Goal: Understand process/instructions

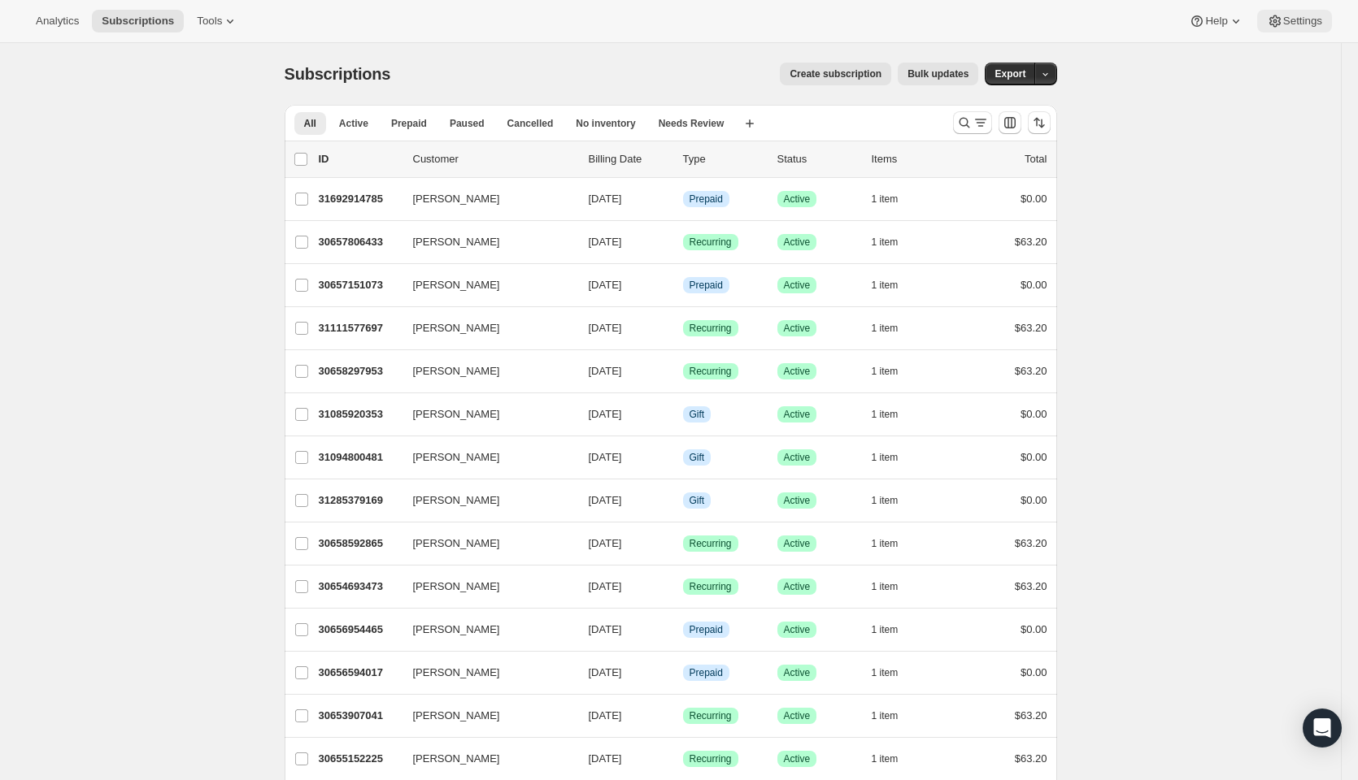
click at [1301, 15] on span "Settings" at bounding box center [1302, 21] width 39 height 13
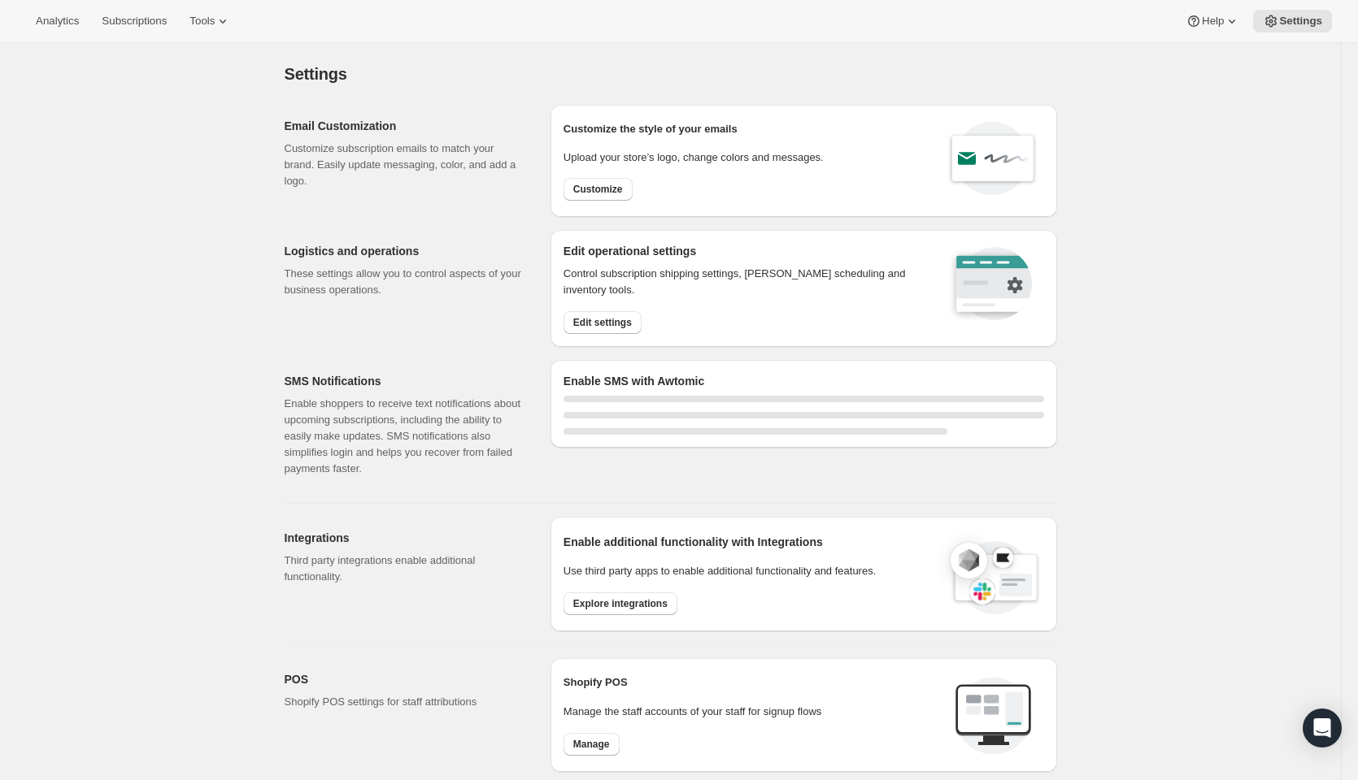
select select "22:00"
select select "09:00"
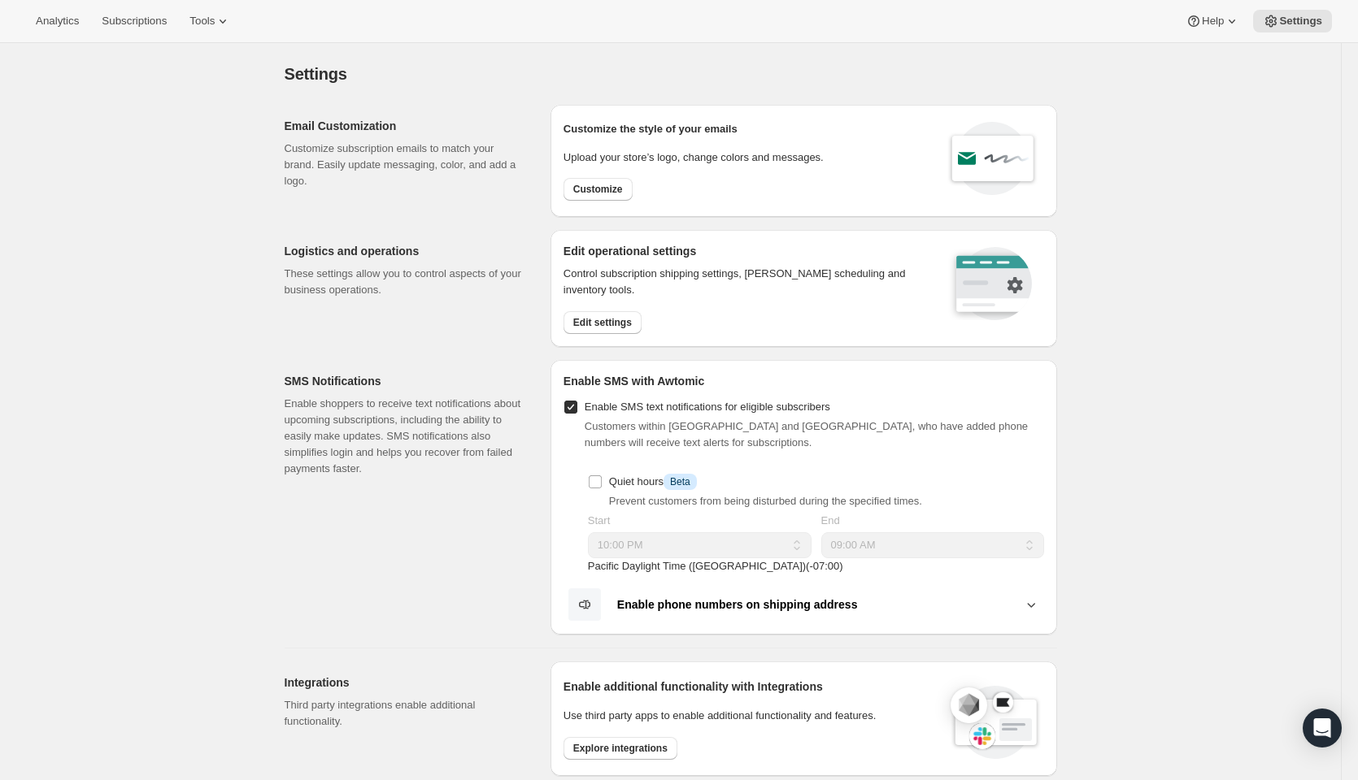
scroll to position [406, 0]
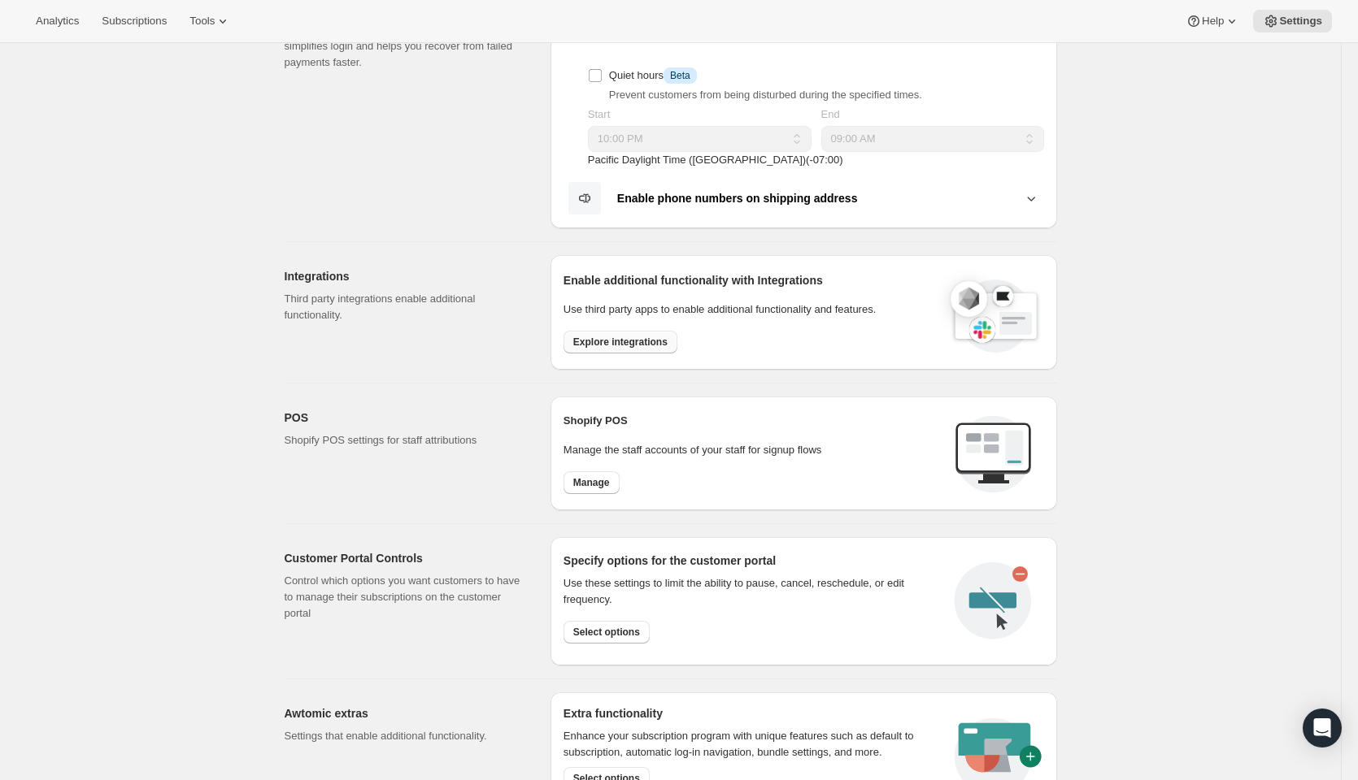
click at [648, 342] on span "Explore integrations" at bounding box center [620, 342] width 94 height 13
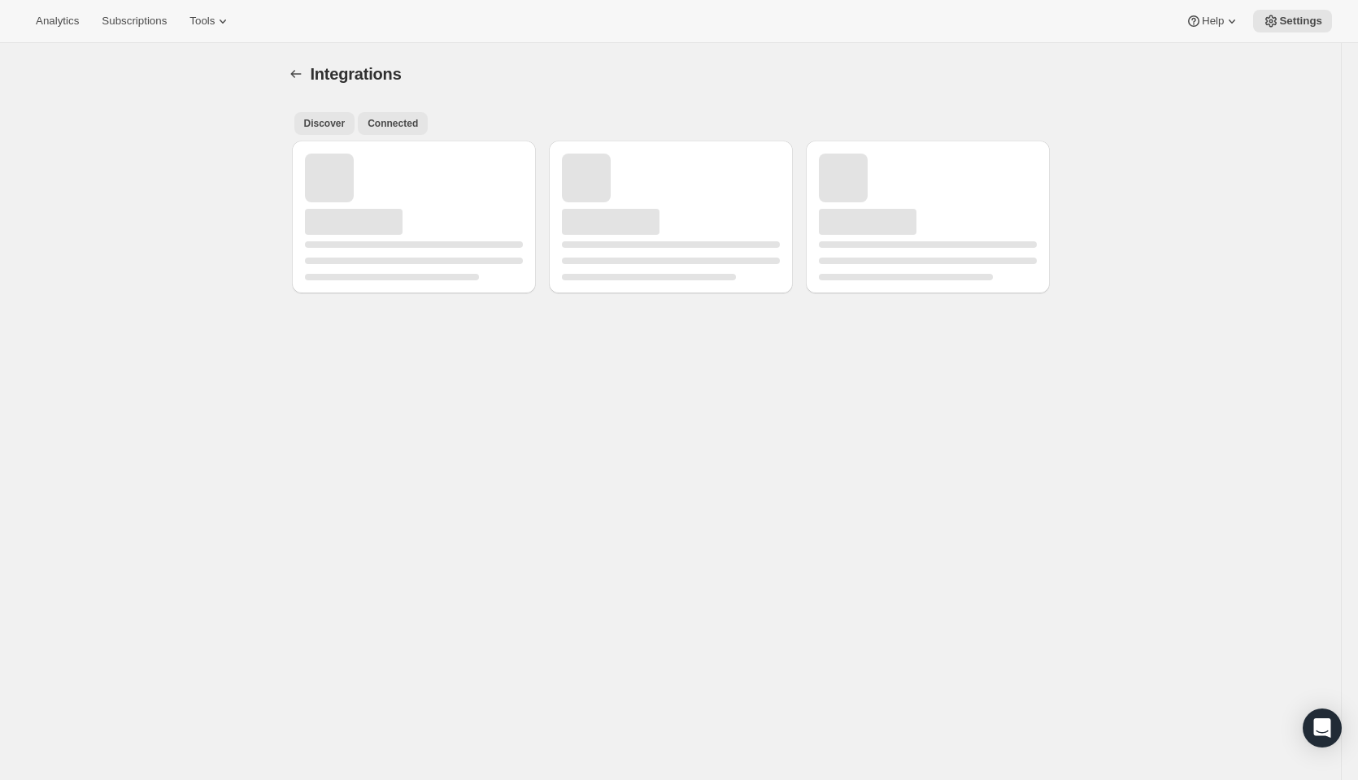
click at [380, 118] on span "Connected" at bounding box center [392, 123] width 50 height 13
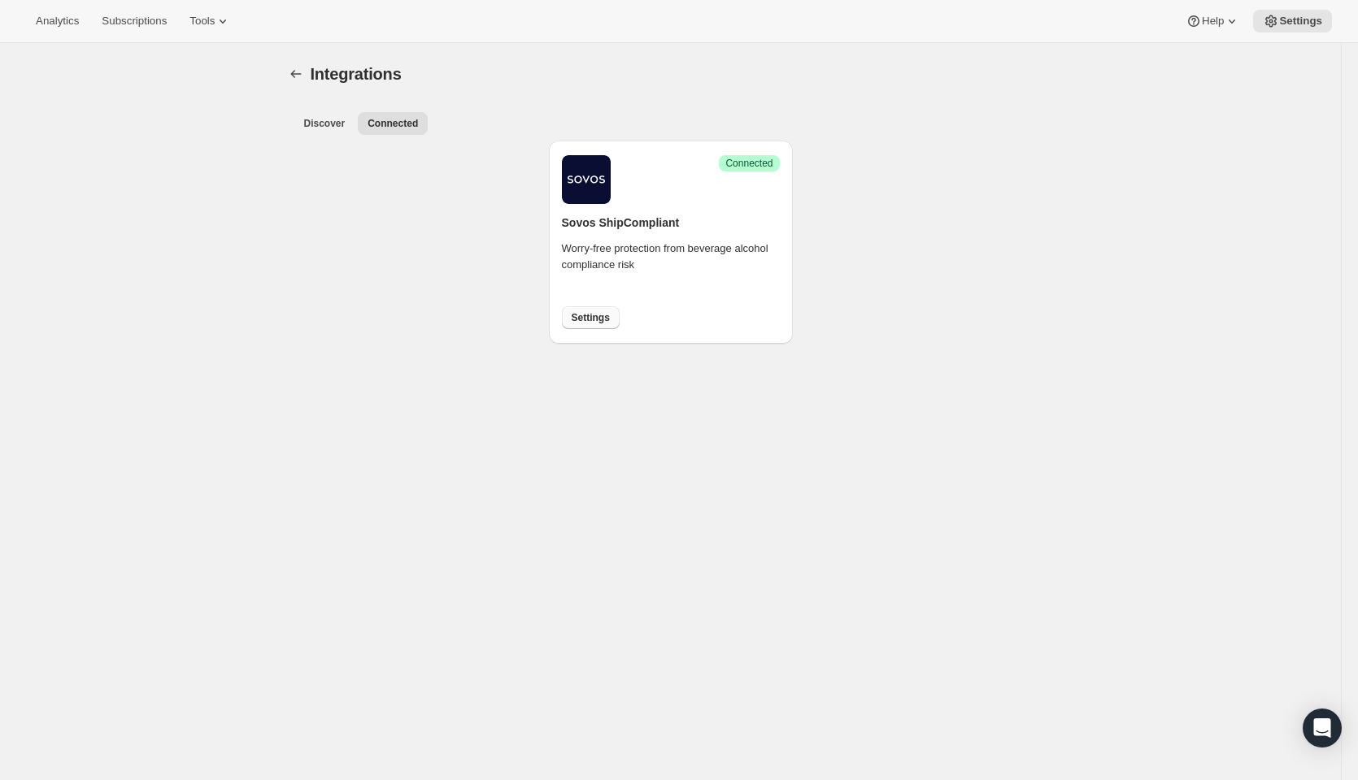
click at [597, 323] on span "Settings" at bounding box center [590, 317] width 38 height 13
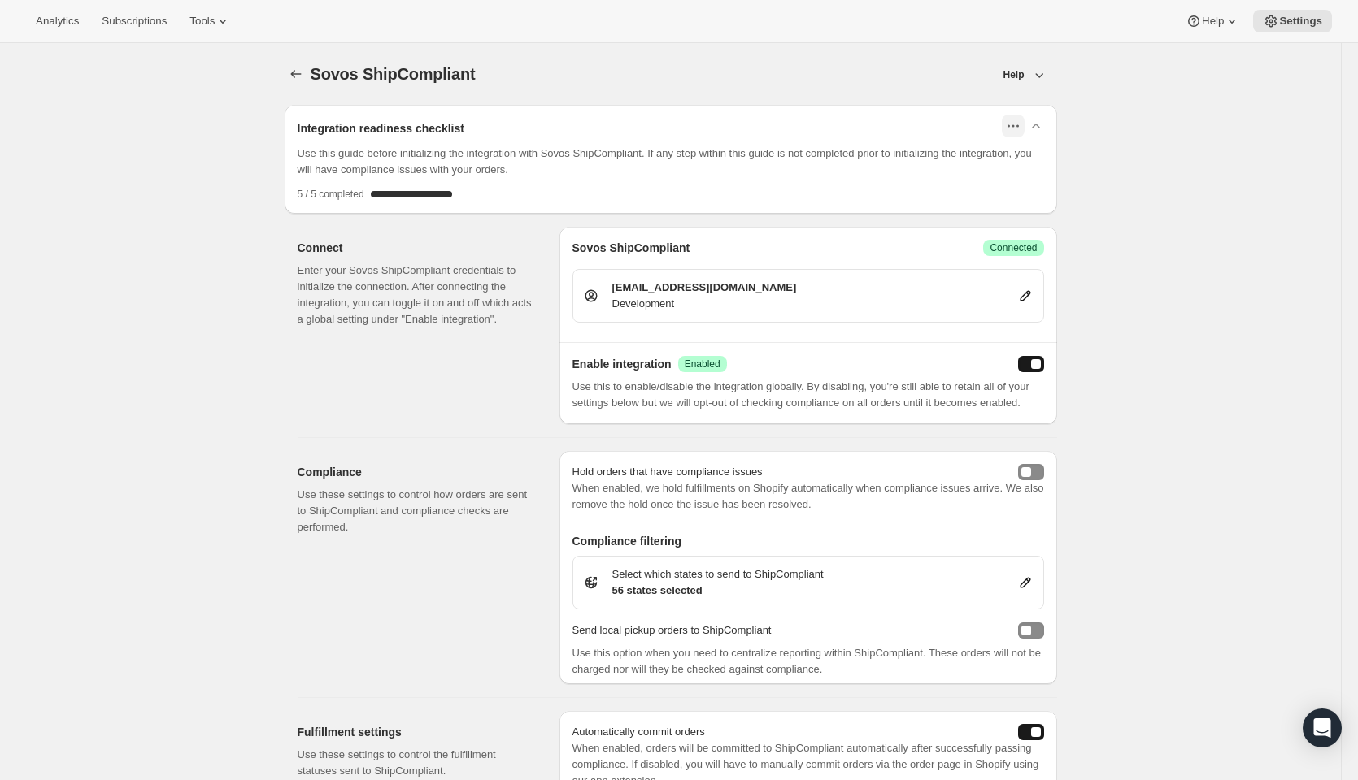
click at [1013, 124] on icon "button" at bounding box center [1013, 126] width 16 height 16
click at [497, 152] on p "Use this guide before initializing the integration with Sovos ShipCompliant. If…" at bounding box center [671, 162] width 746 height 33
click at [1043, 125] on icon "button" at bounding box center [1036, 126] width 16 height 16
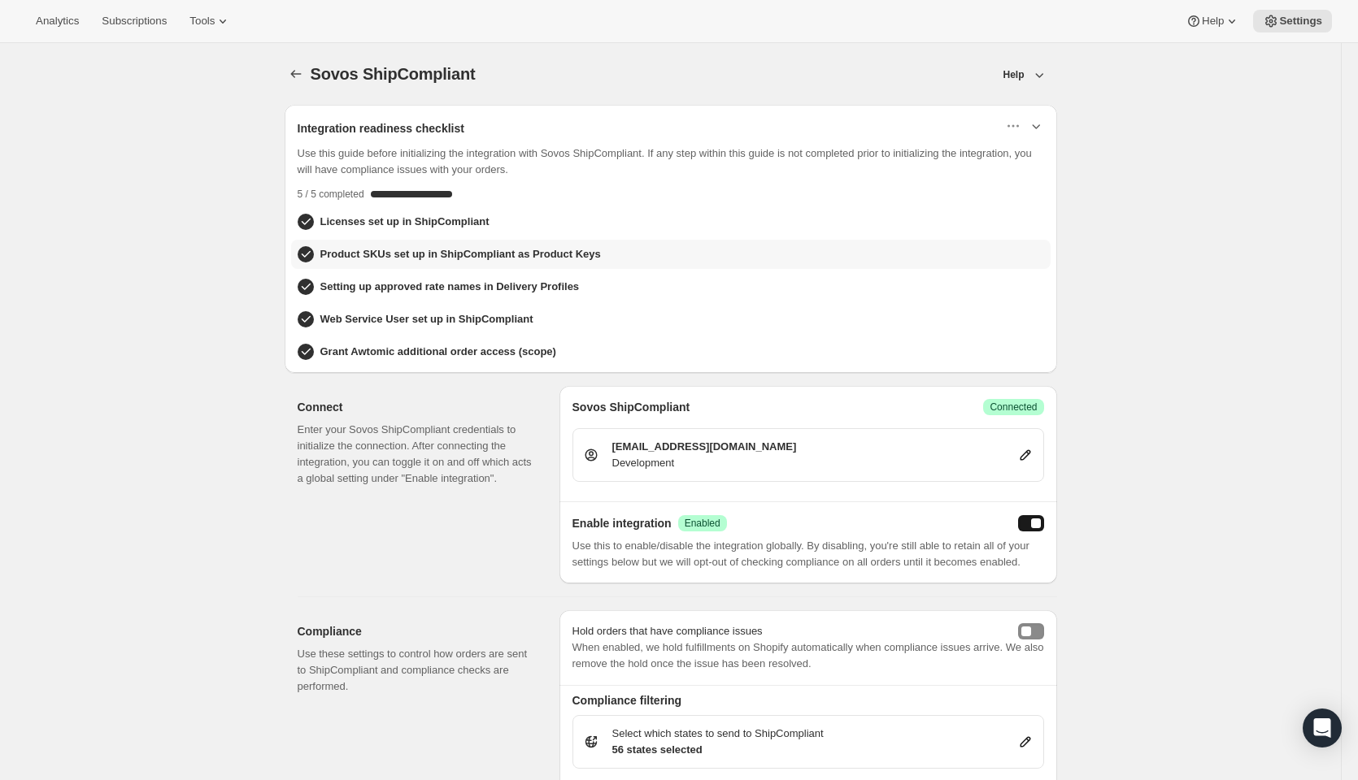
click at [615, 256] on div "Product SKUs set up in ShipCompliant as Product Keys" at bounding box center [671, 254] width 746 height 16
click at [371, 258] on h3 "Product SKUs set up in ShipCompliant as Product Keys" at bounding box center [460, 254] width 280 height 16
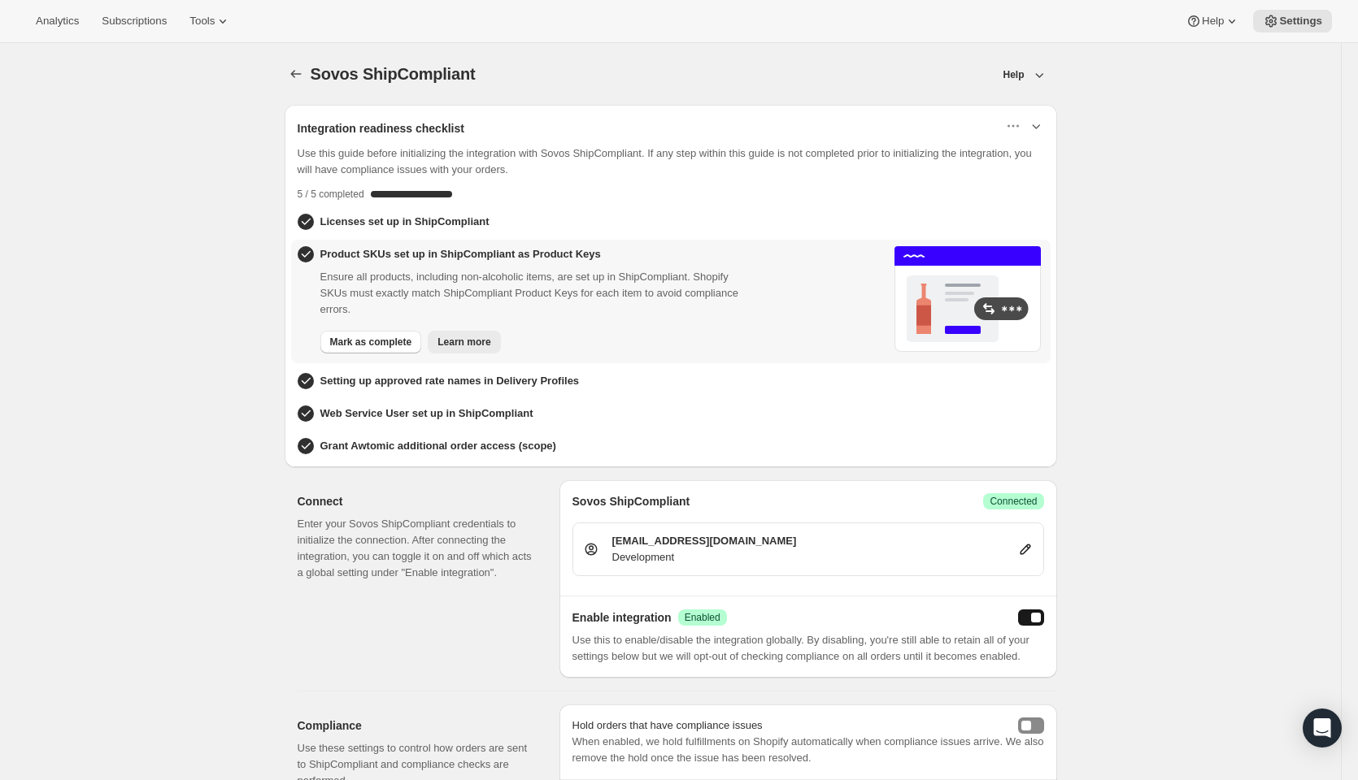
click at [487, 343] on span "Learn more" at bounding box center [463, 342] width 53 height 13
